Goal: Obtain resource: Download file/media

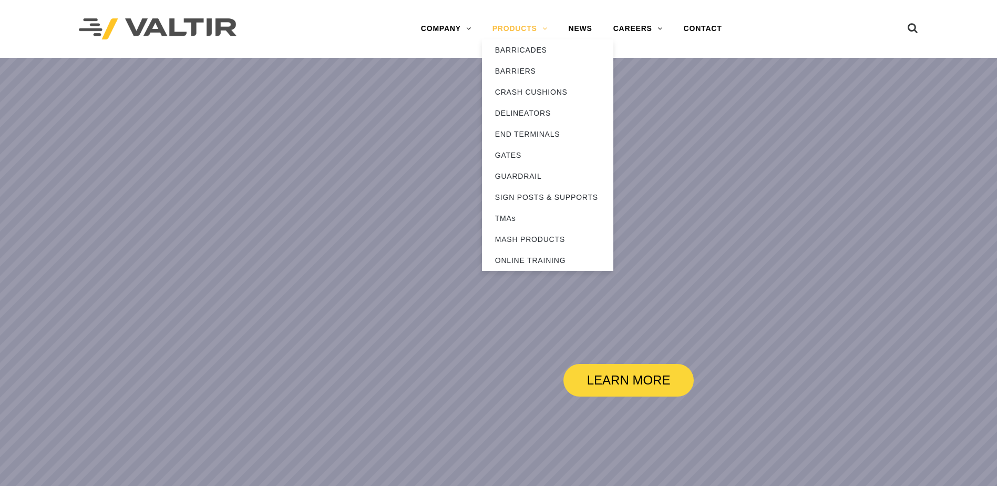
click at [506, 33] on link "PRODUCTS" at bounding box center [520, 28] width 76 height 21
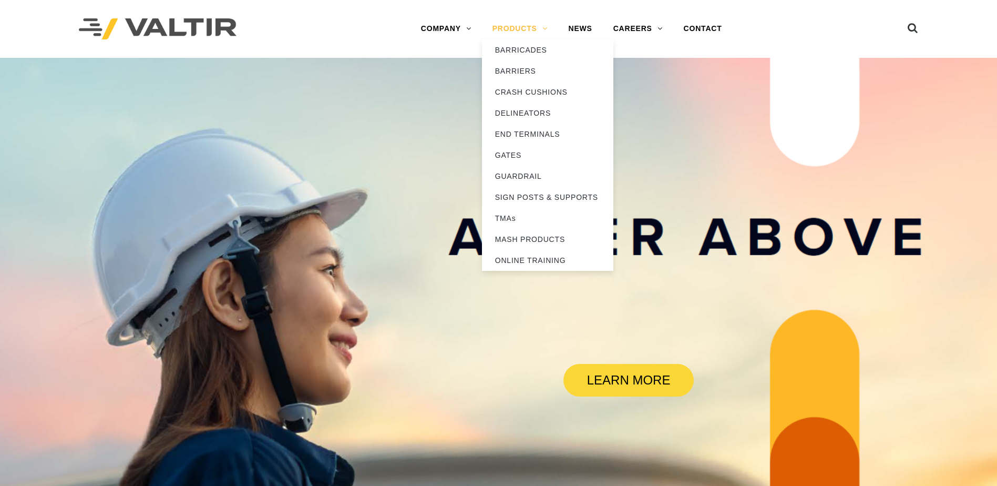
click at [508, 23] on link "PRODUCTS" at bounding box center [520, 28] width 76 height 21
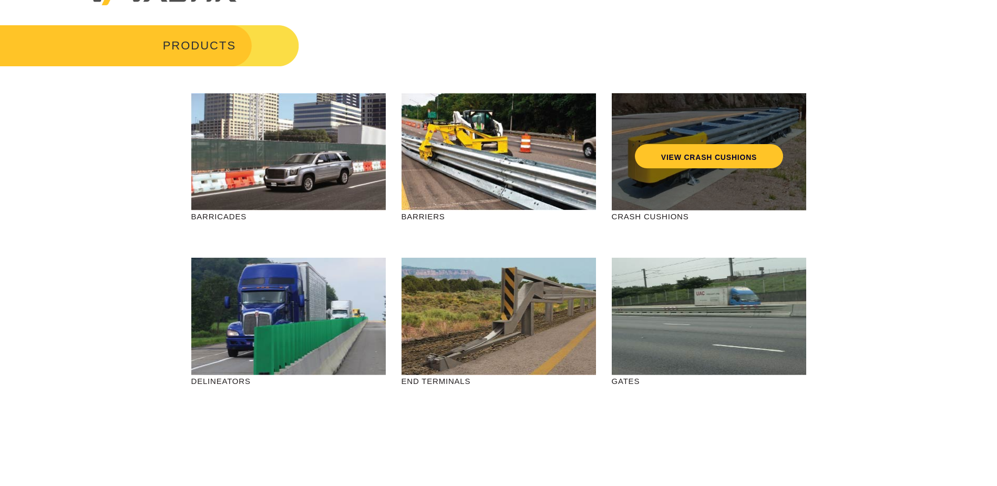
scroll to position [53, 0]
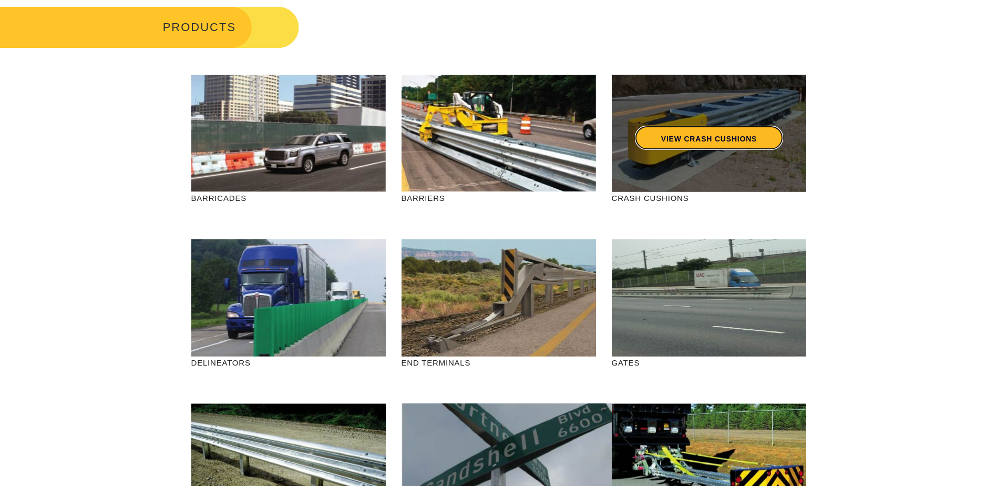
click at [726, 130] on link "VIEW CRASH CUSHIONS" at bounding box center [708, 138] width 148 height 24
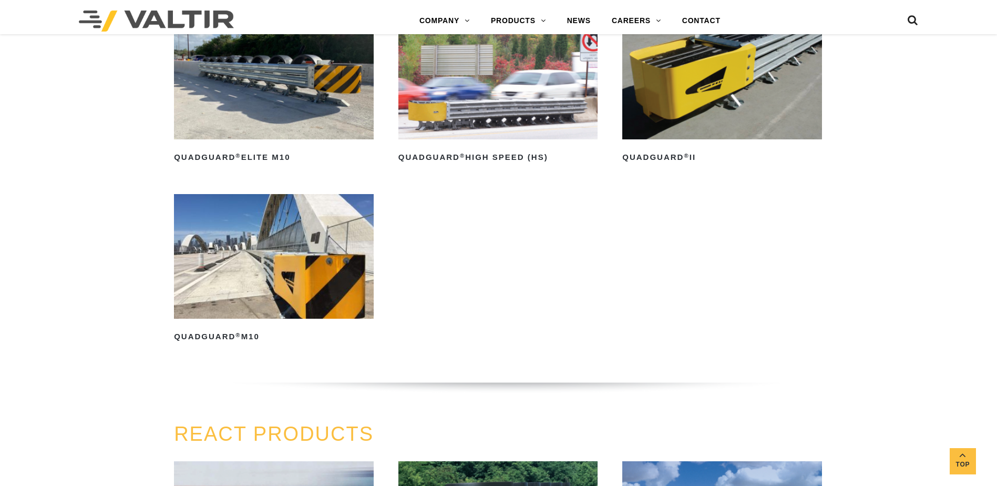
scroll to position [893, 0]
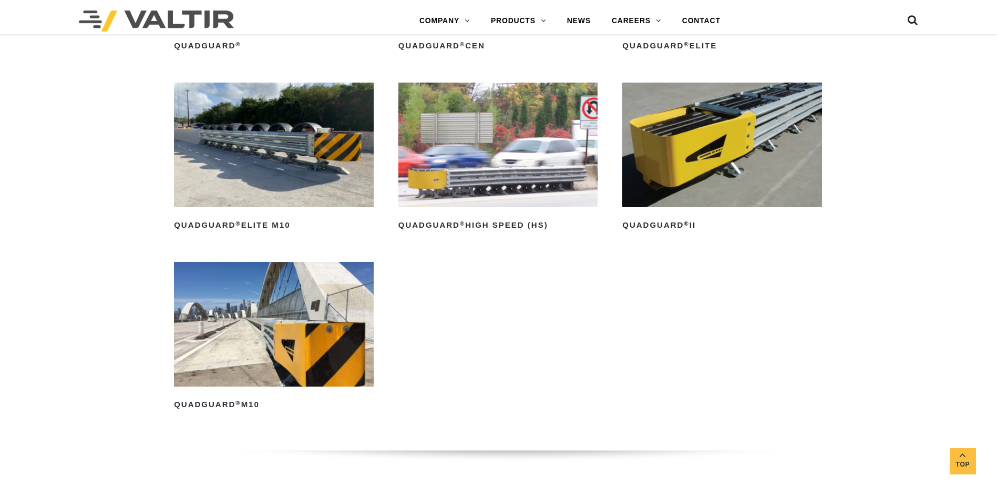
click at [728, 147] on img at bounding box center [722, 145] width 200 height 125
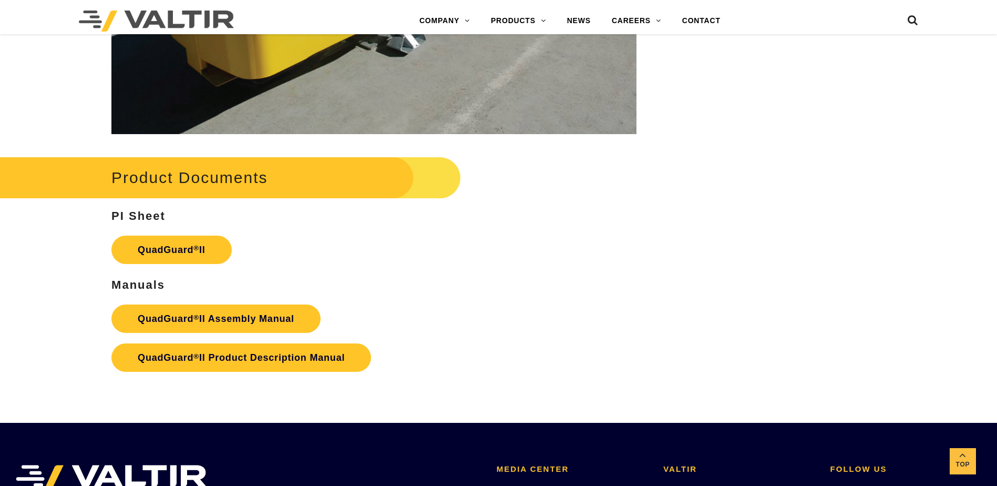
scroll to position [1997, 0]
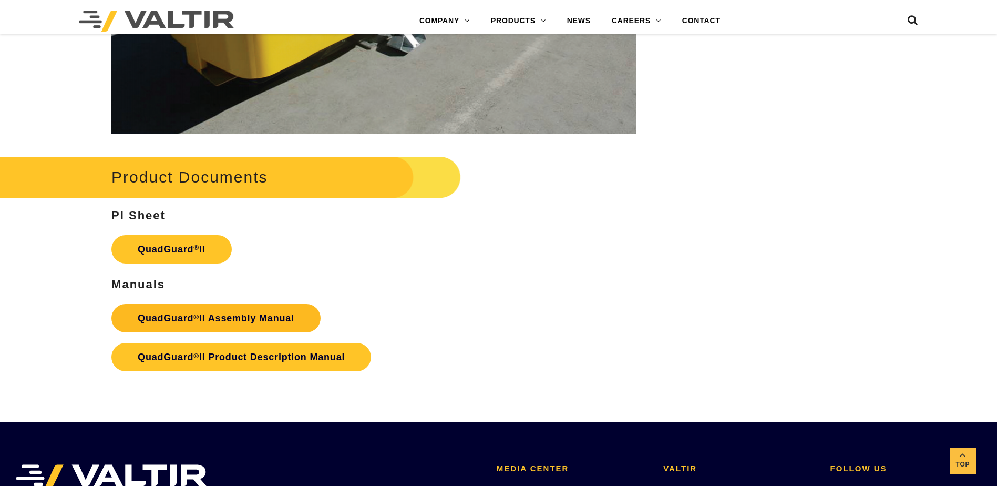
click at [245, 313] on strong "QuadGuard ® II Assembly Manual" at bounding box center [216, 318] width 157 height 11
